Goal: Task Accomplishment & Management: Use online tool/utility

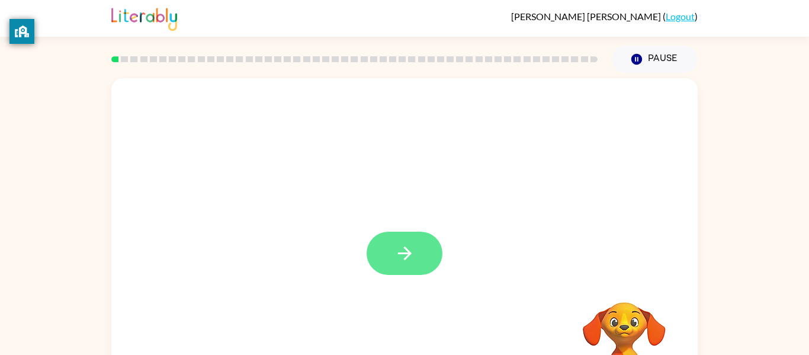
click at [412, 251] on icon "button" at bounding box center [404, 253] width 21 height 21
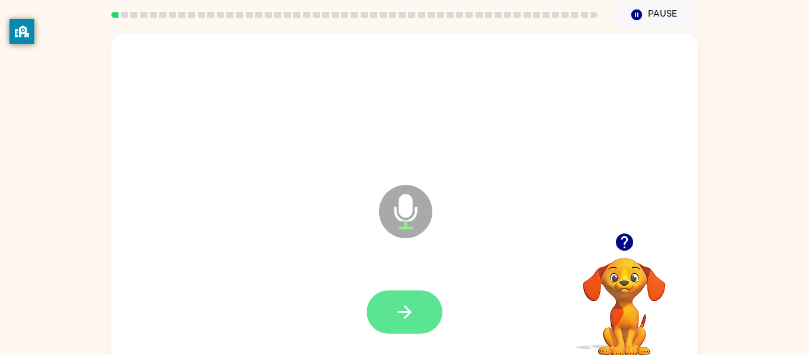
scroll to position [62, 0]
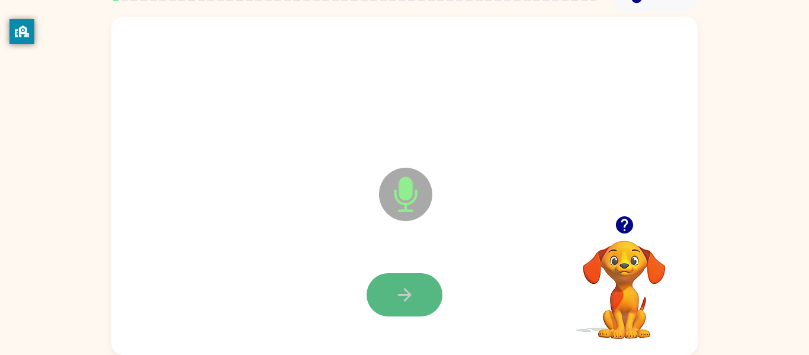
click at [408, 293] on icon "button" at bounding box center [404, 295] width 14 height 14
click at [409, 296] on icon "button" at bounding box center [404, 295] width 14 height 14
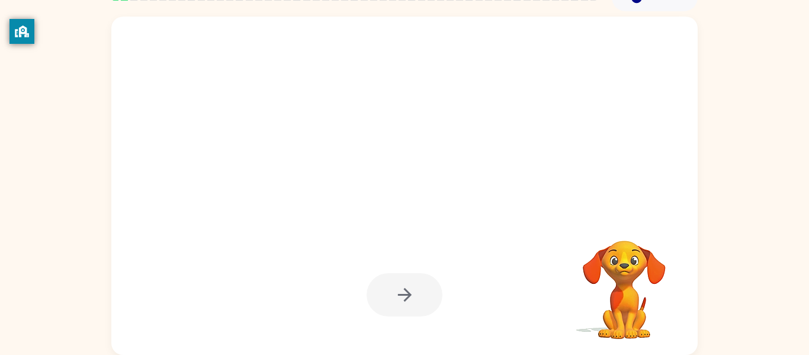
click at [409, 296] on div at bounding box center [404, 294] width 76 height 43
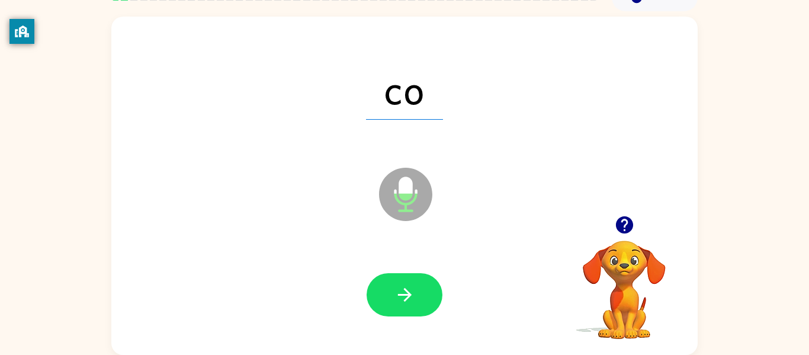
click at [409, 296] on icon "button" at bounding box center [404, 295] width 14 height 14
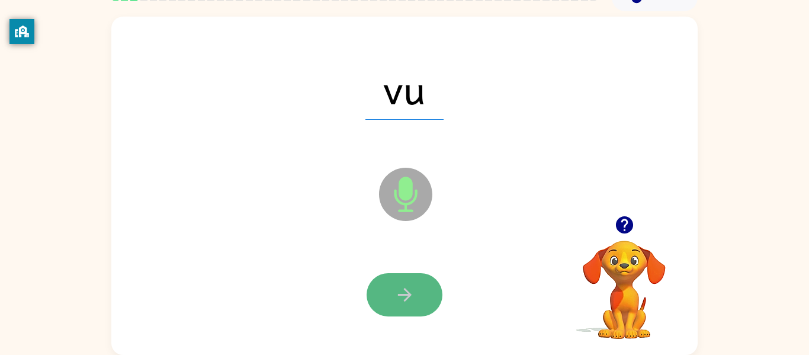
click at [411, 298] on icon "button" at bounding box center [404, 294] width 21 height 21
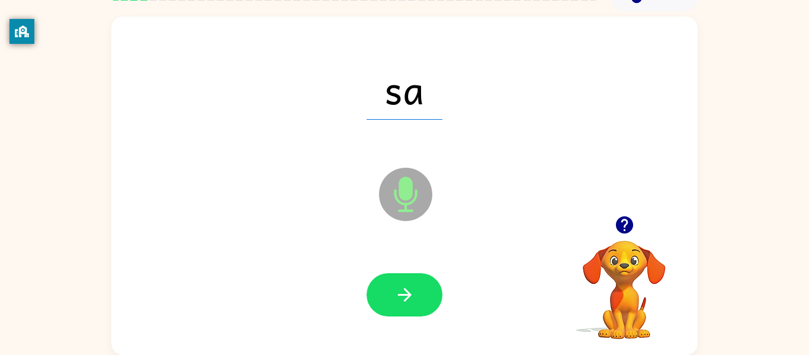
click at [411, 298] on icon "button" at bounding box center [404, 294] width 21 height 21
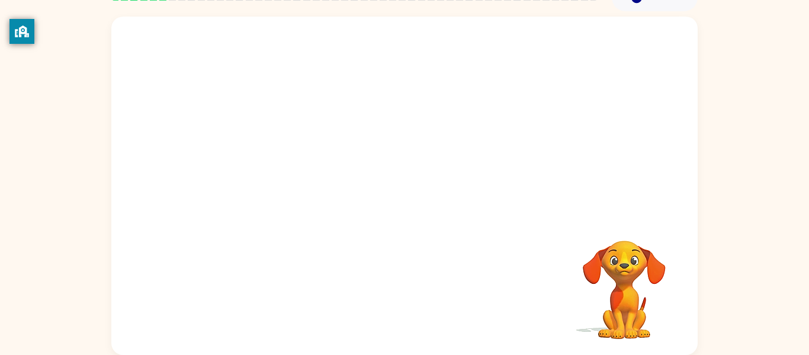
click at [411, 298] on div "Your browser must support playing .mp4 files to use Literably. Please try using…" at bounding box center [404, 186] width 586 height 338
click at [411, 298] on div at bounding box center [404, 294] width 76 height 43
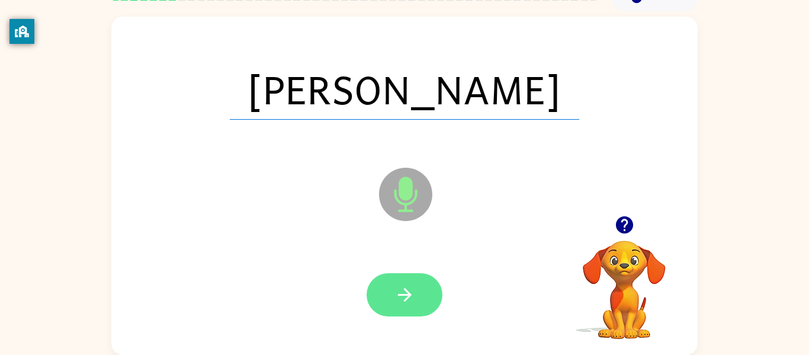
click at [421, 292] on button "button" at bounding box center [404, 294] width 76 height 43
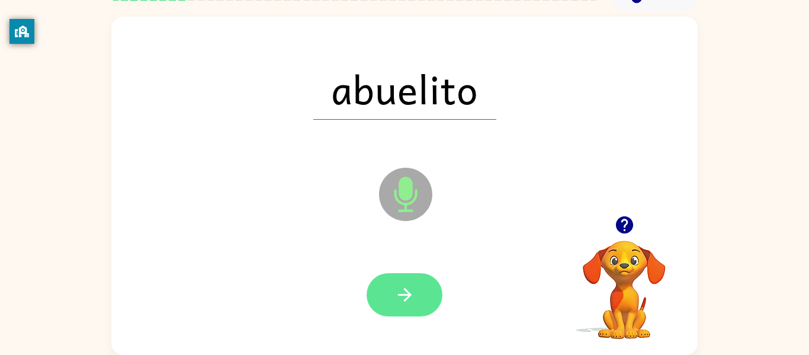
click at [421, 292] on button "button" at bounding box center [404, 294] width 76 height 43
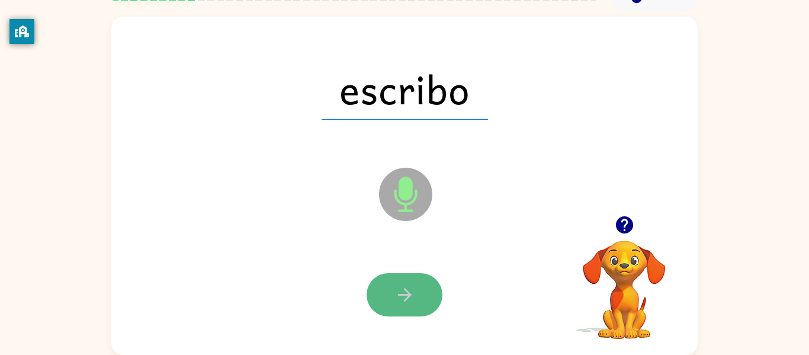
click at [422, 293] on button "button" at bounding box center [404, 294] width 76 height 43
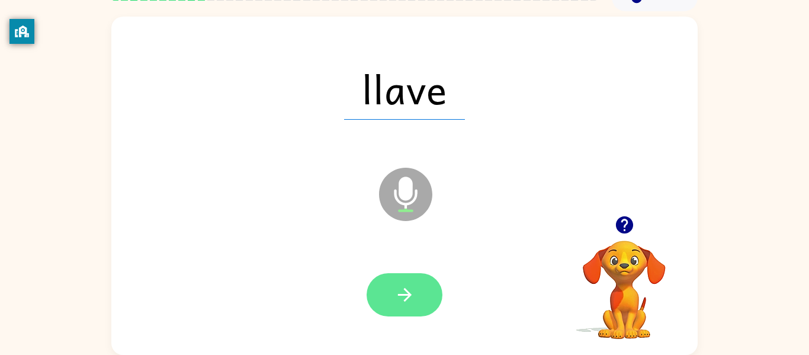
click at [422, 294] on button "button" at bounding box center [404, 294] width 76 height 43
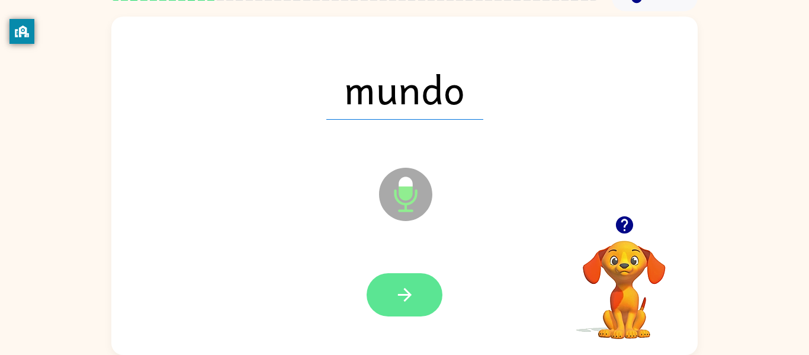
click at [419, 293] on button "button" at bounding box center [404, 294] width 76 height 43
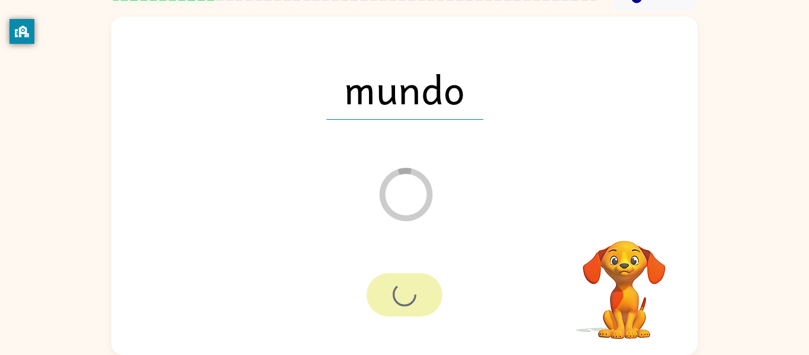
click at [419, 293] on div at bounding box center [404, 294] width 76 height 43
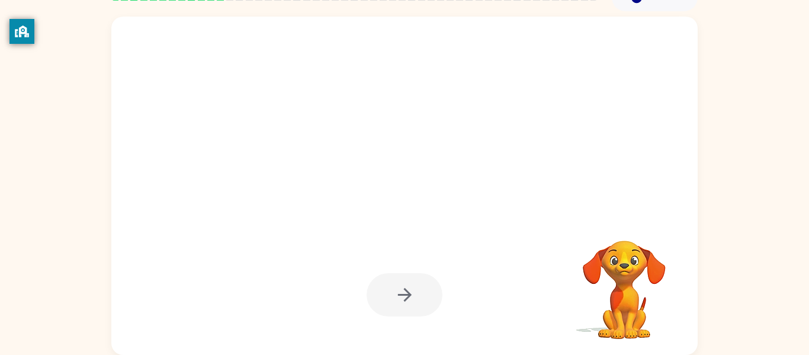
click at [419, 293] on div at bounding box center [404, 294] width 76 height 43
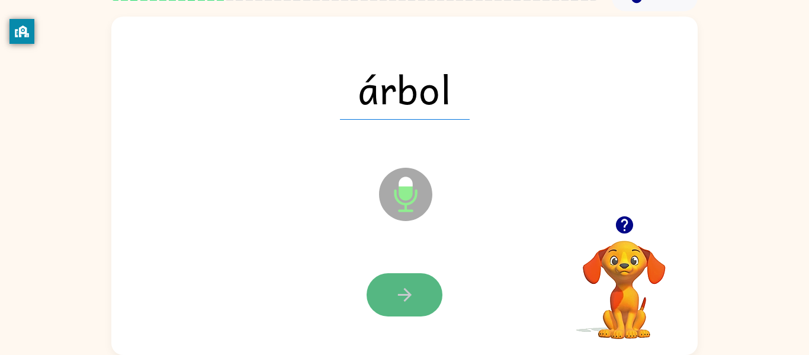
click at [420, 297] on button "button" at bounding box center [404, 294] width 76 height 43
click at [420, 297] on div at bounding box center [404, 294] width 76 height 43
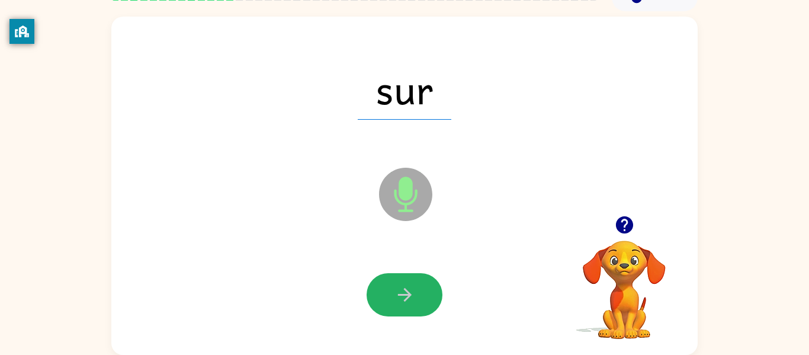
click at [420, 297] on button "button" at bounding box center [404, 294] width 76 height 43
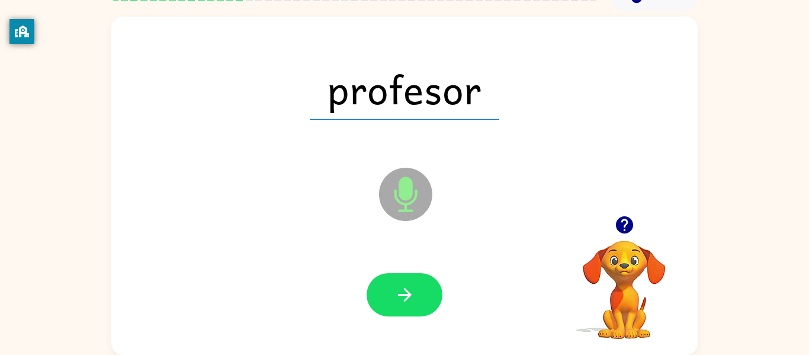
click at [420, 297] on button "button" at bounding box center [404, 294] width 76 height 43
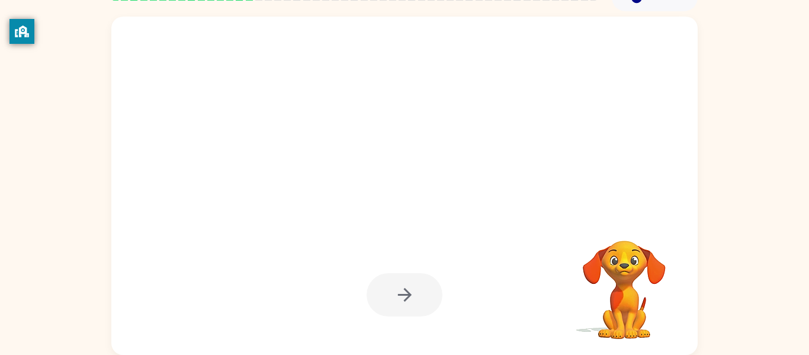
click at [420, 297] on div at bounding box center [404, 294] width 76 height 43
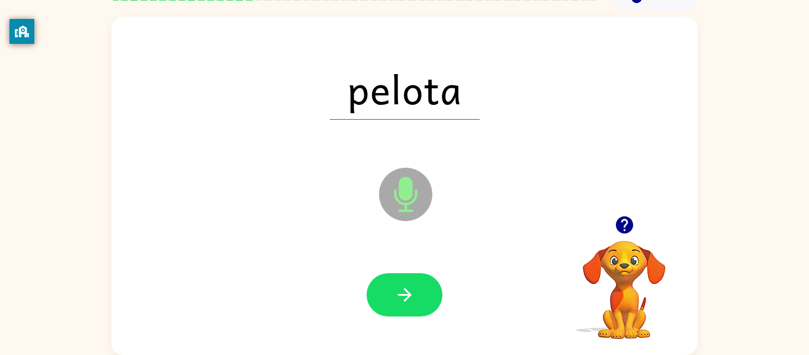
click at [420, 297] on button "button" at bounding box center [404, 294] width 76 height 43
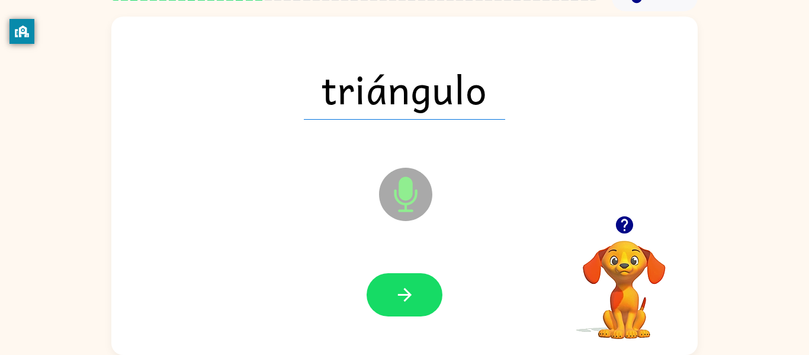
click at [420, 297] on button "button" at bounding box center [404, 294] width 76 height 43
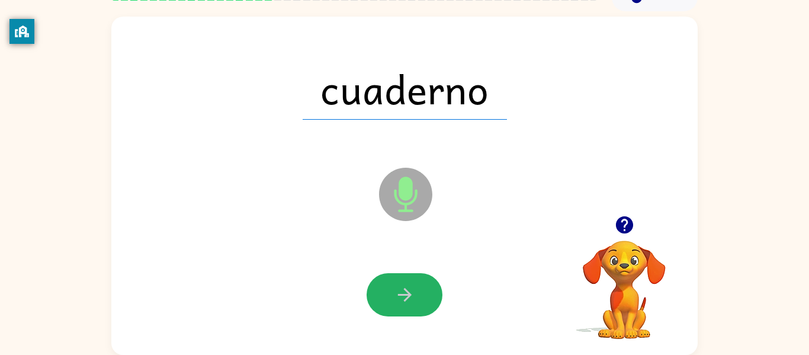
click at [420, 297] on button "button" at bounding box center [404, 294] width 76 height 43
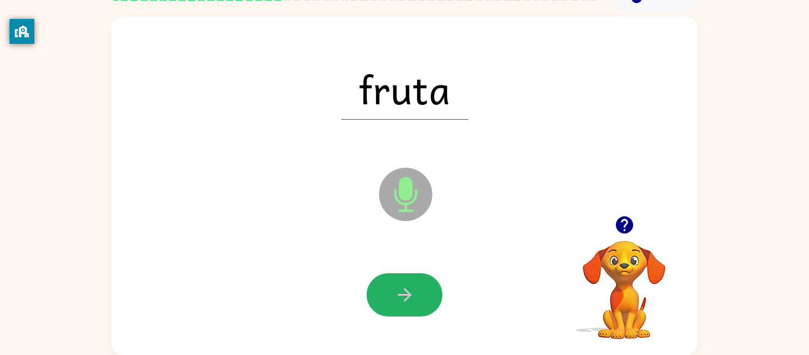
click at [420, 297] on button "button" at bounding box center [404, 294] width 76 height 43
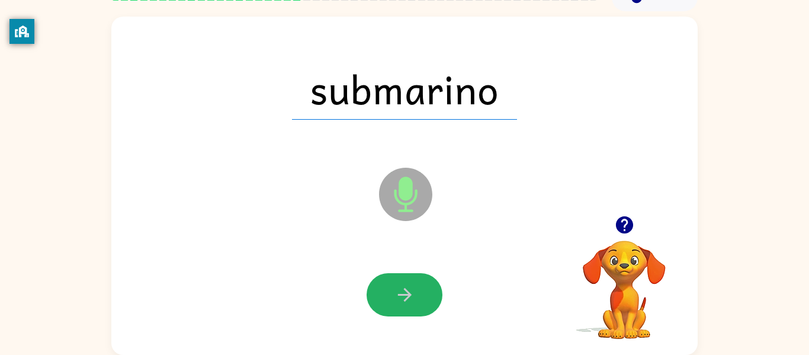
click at [420, 297] on button "button" at bounding box center [404, 294] width 76 height 43
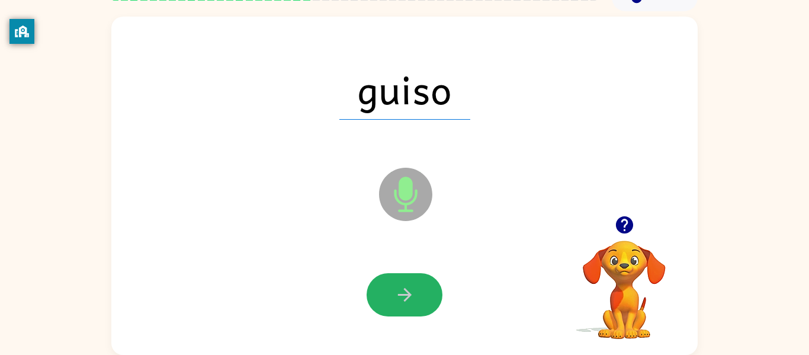
click at [420, 297] on button "button" at bounding box center [404, 294] width 76 height 43
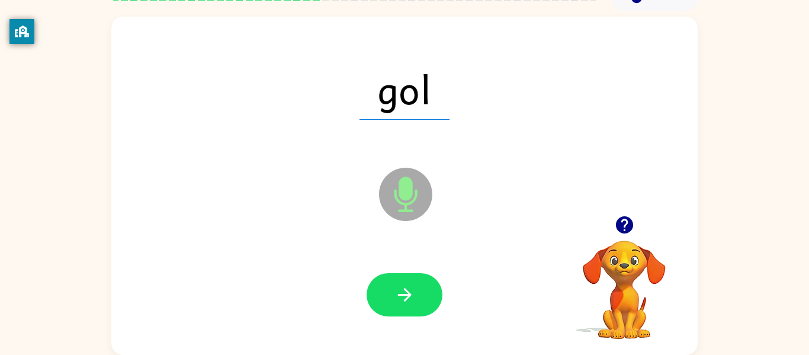
click at [420, 297] on button "button" at bounding box center [404, 294] width 76 height 43
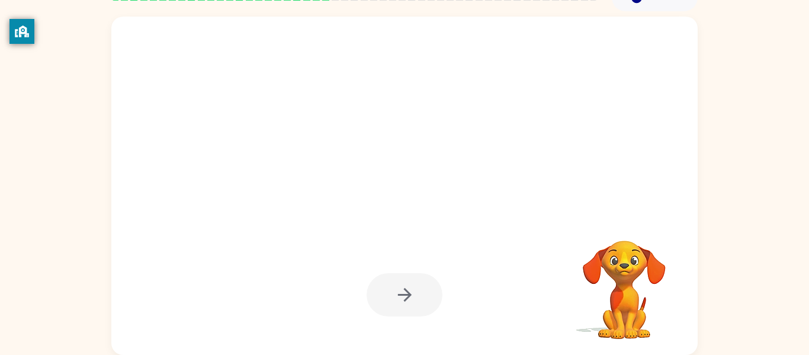
click at [420, 297] on div at bounding box center [404, 294] width 76 height 43
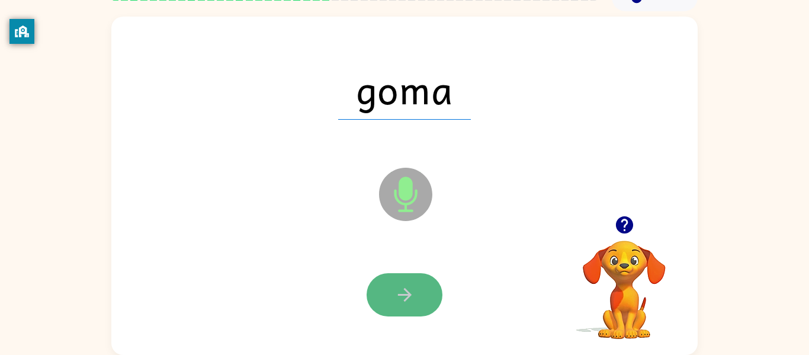
click at [423, 301] on button "button" at bounding box center [404, 294] width 76 height 43
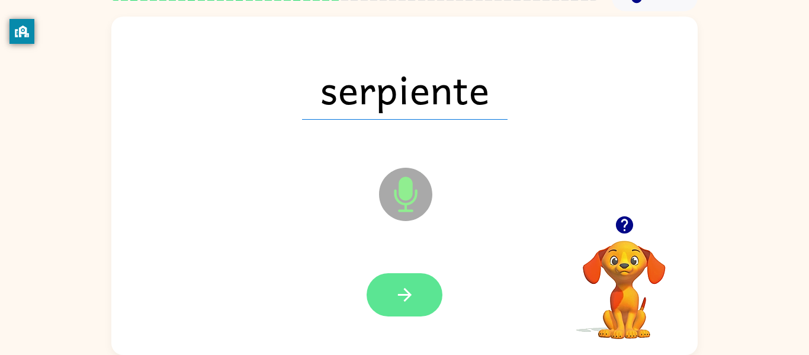
click at [423, 304] on button "button" at bounding box center [404, 294] width 76 height 43
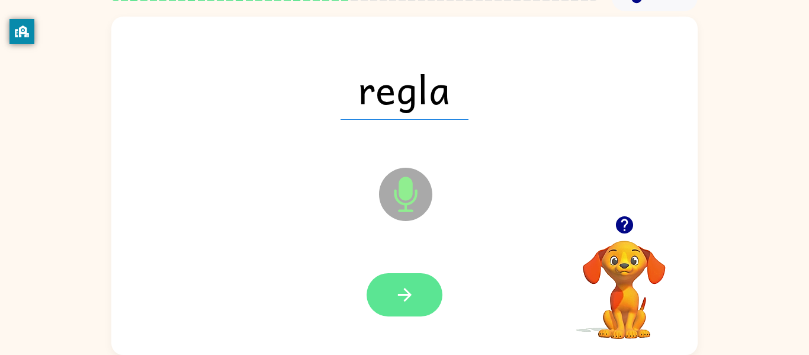
click at [425, 301] on button "button" at bounding box center [404, 294] width 76 height 43
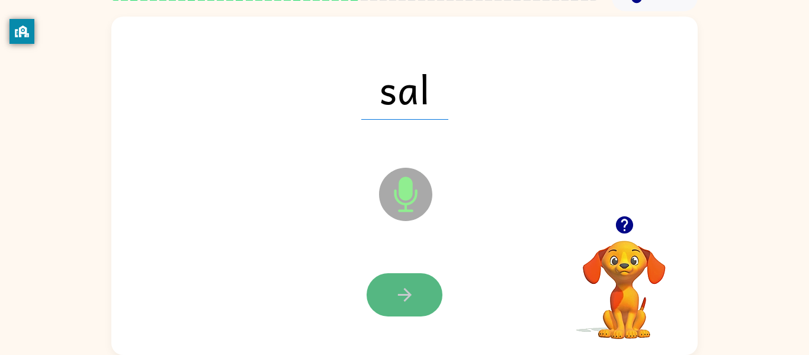
click at [425, 297] on button "button" at bounding box center [404, 294] width 76 height 43
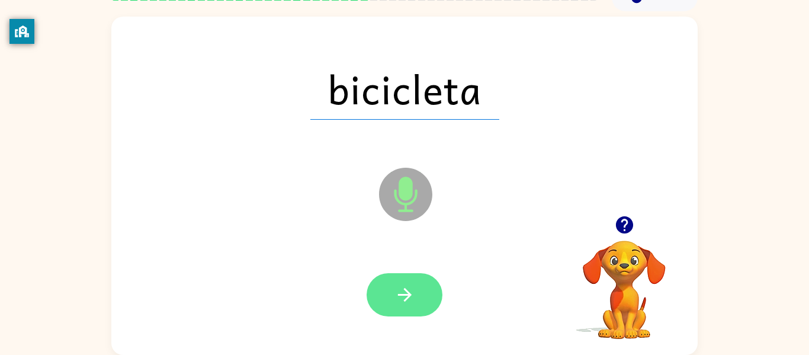
click at [430, 312] on button "button" at bounding box center [404, 294] width 76 height 43
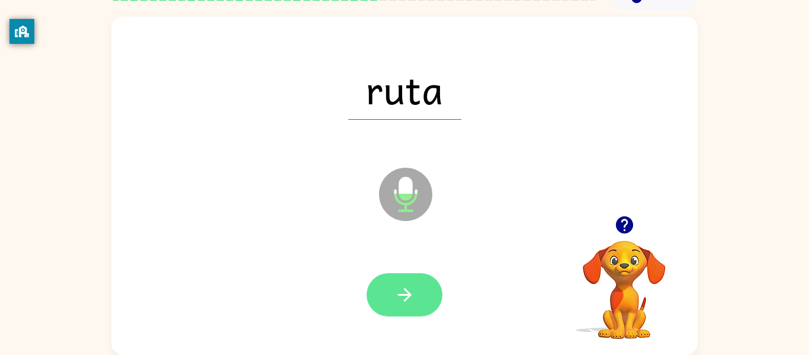
click at [425, 307] on button "button" at bounding box center [404, 294] width 76 height 43
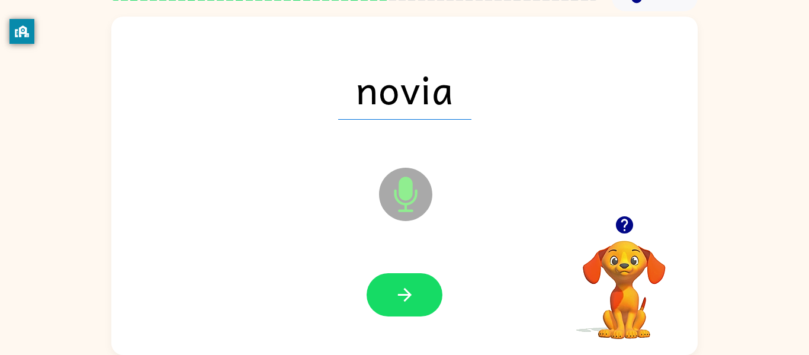
click at [410, 291] on icon "button" at bounding box center [404, 294] width 21 height 21
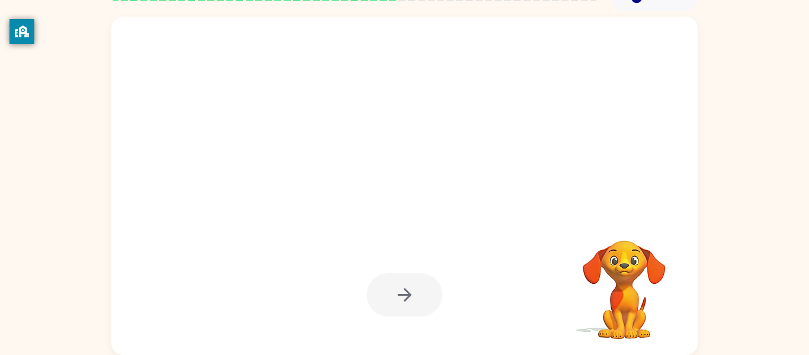
click at [410, 291] on div at bounding box center [404, 294] width 76 height 43
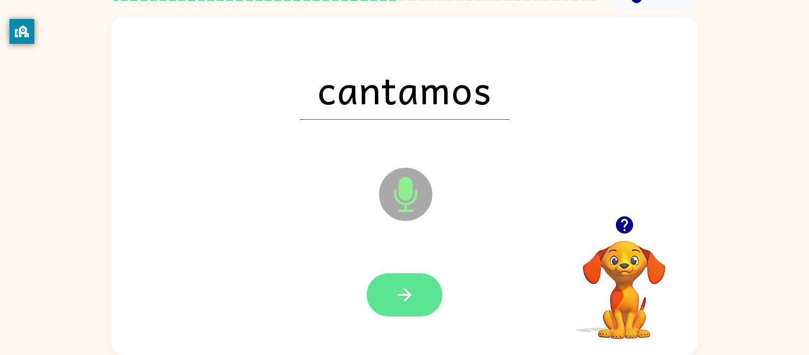
click at [410, 292] on icon "button" at bounding box center [404, 294] width 21 height 21
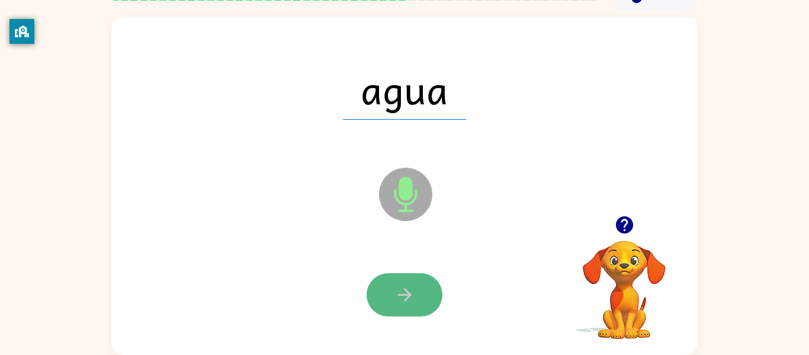
click at [406, 302] on icon "button" at bounding box center [404, 294] width 21 height 21
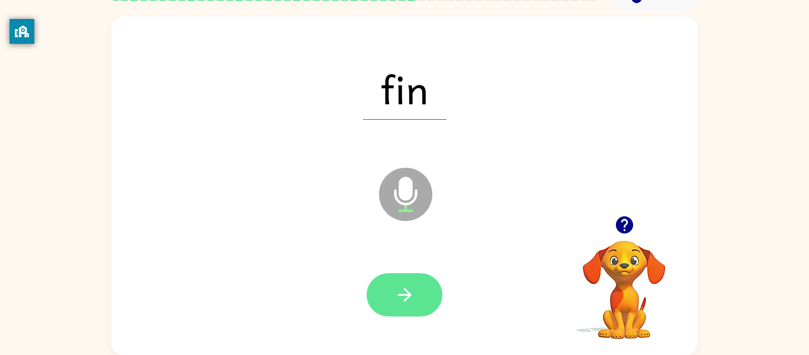
click at [407, 302] on icon "button" at bounding box center [404, 294] width 21 height 21
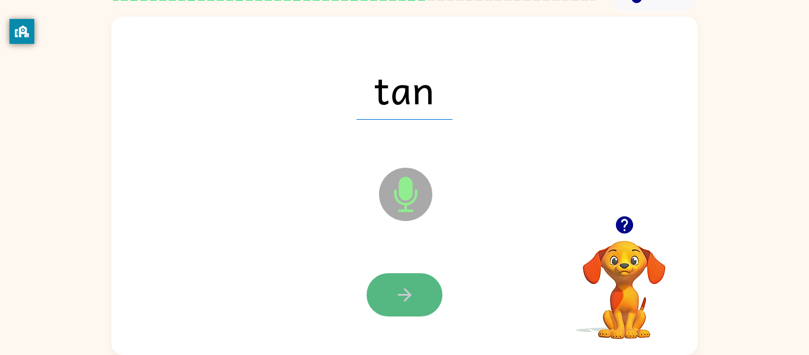
click at [411, 292] on icon "button" at bounding box center [404, 294] width 21 height 21
click at [404, 282] on div at bounding box center [404, 294] width 76 height 43
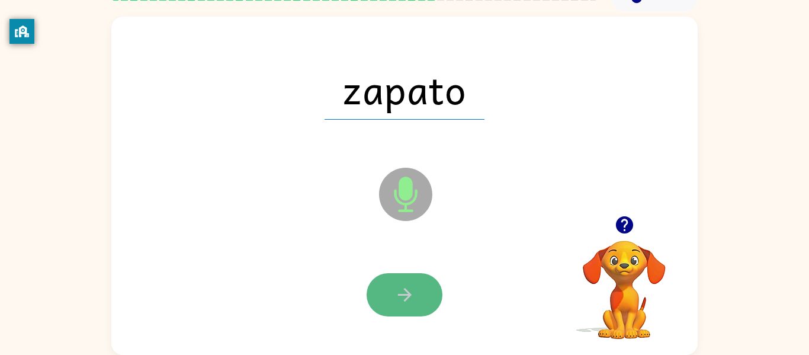
click at [405, 288] on icon "button" at bounding box center [404, 294] width 21 height 21
click at [406, 289] on icon "button" at bounding box center [404, 295] width 14 height 14
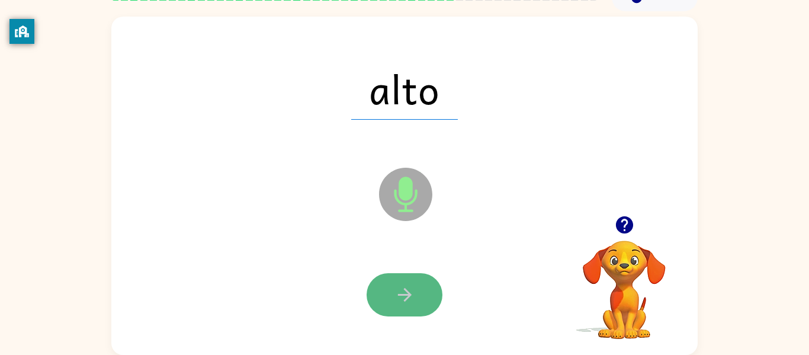
click at [407, 288] on icon "button" at bounding box center [404, 294] width 21 height 21
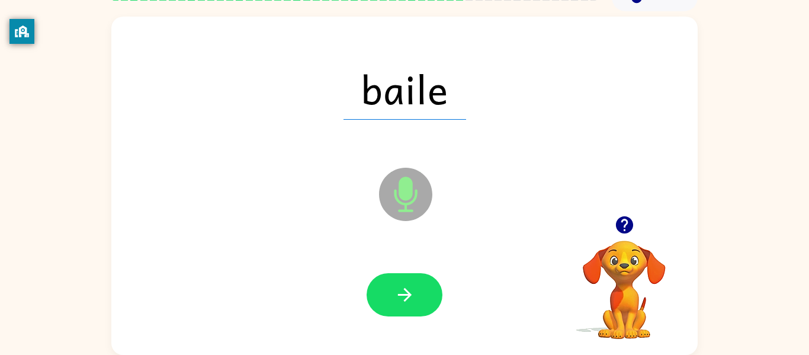
click at [403, 282] on button "button" at bounding box center [404, 294] width 76 height 43
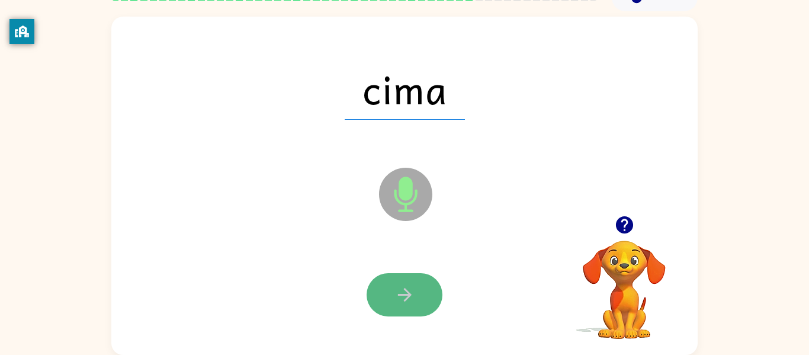
click at [405, 288] on icon "button" at bounding box center [404, 295] width 14 height 14
click at [404, 287] on icon "button" at bounding box center [404, 294] width 21 height 21
click at [404, 291] on icon "button" at bounding box center [404, 294] width 21 height 21
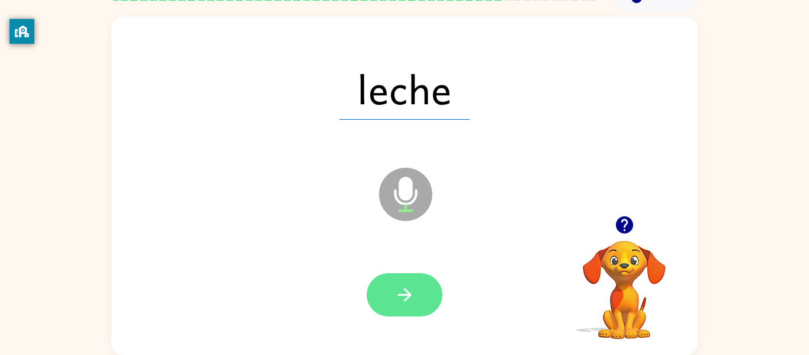
click at [401, 282] on button "button" at bounding box center [404, 294] width 76 height 43
click at [406, 287] on icon "button" at bounding box center [404, 294] width 21 height 21
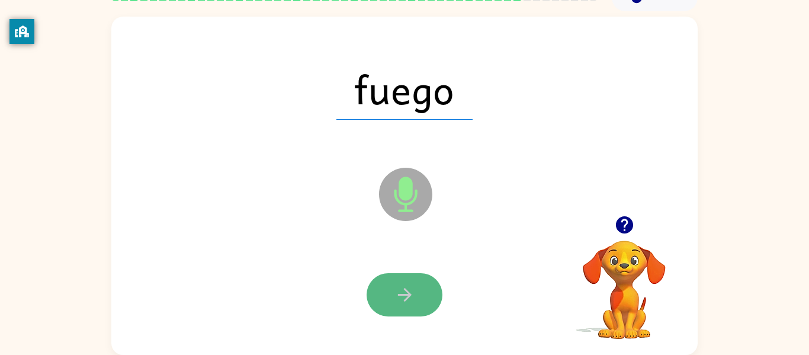
click at [407, 287] on icon "button" at bounding box center [404, 294] width 21 height 21
click at [404, 285] on icon "button" at bounding box center [404, 294] width 21 height 21
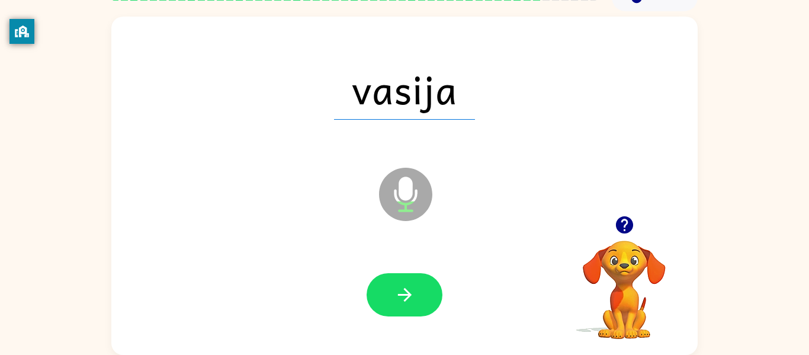
click at [402, 279] on button "button" at bounding box center [404, 294] width 76 height 43
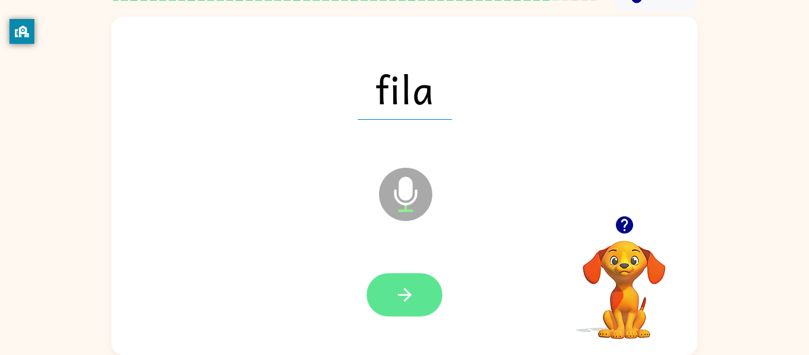
click at [407, 284] on icon "button" at bounding box center [404, 294] width 21 height 21
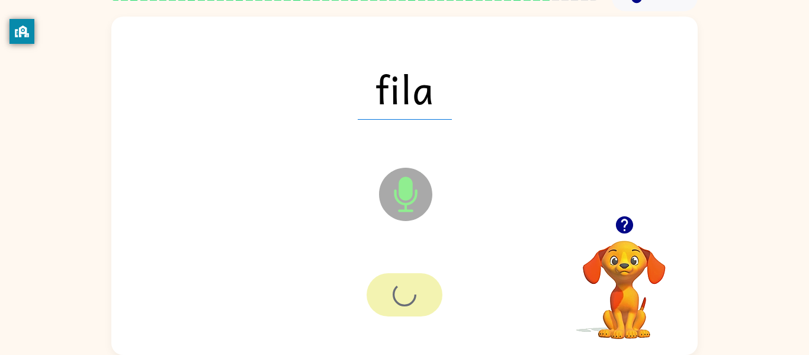
click at [407, 284] on div at bounding box center [404, 294] width 76 height 43
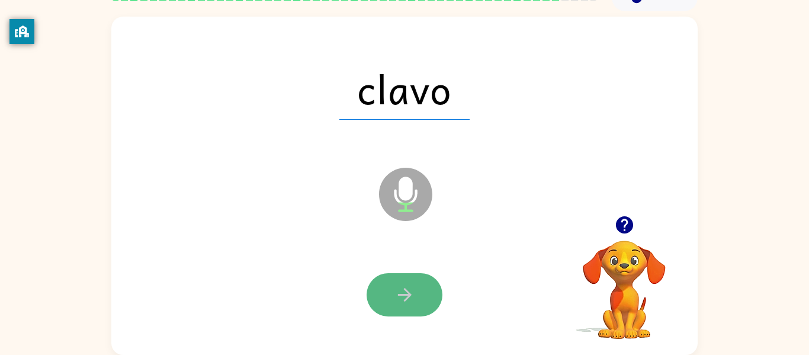
click at [410, 297] on icon "button" at bounding box center [404, 294] width 21 height 21
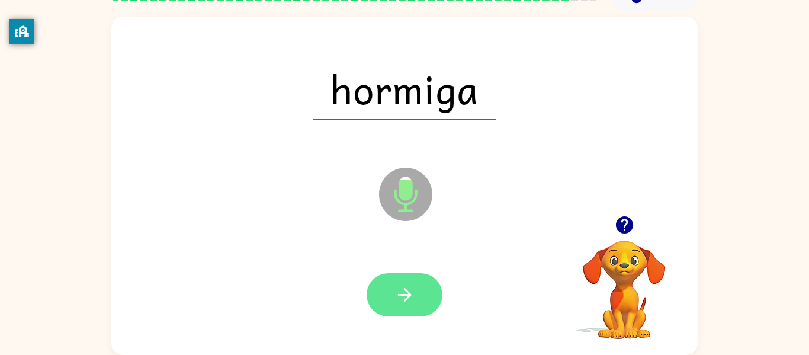
click at [410, 295] on icon "button" at bounding box center [404, 295] width 14 height 14
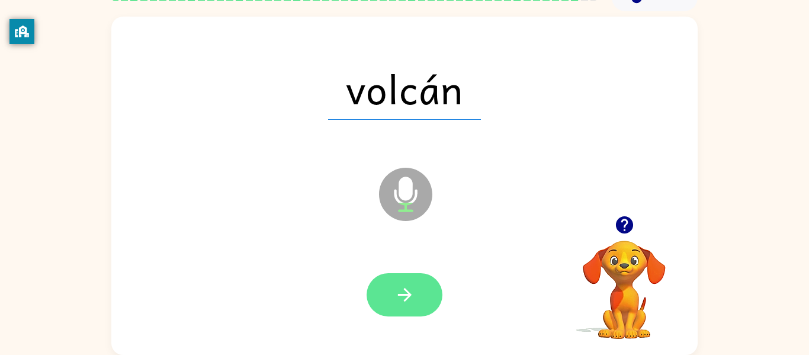
click at [410, 292] on icon "button" at bounding box center [404, 294] width 21 height 21
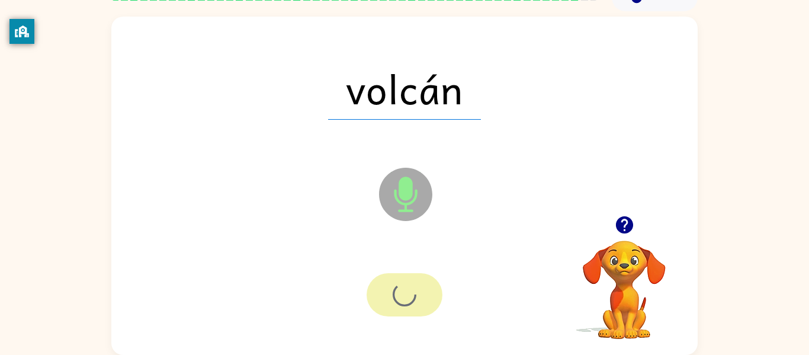
click at [410, 292] on div at bounding box center [404, 294] width 76 height 43
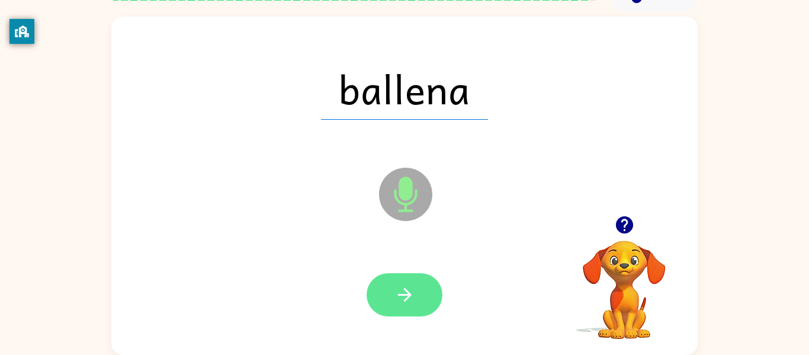
click at [401, 295] on icon "button" at bounding box center [404, 294] width 21 height 21
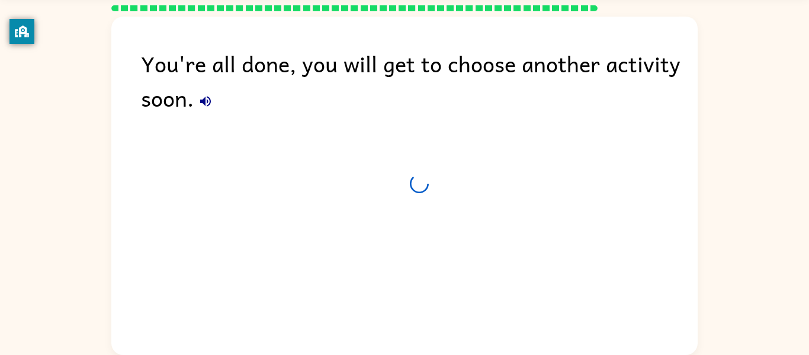
scroll to position [40, 0]
